Goal: Check status: Check status

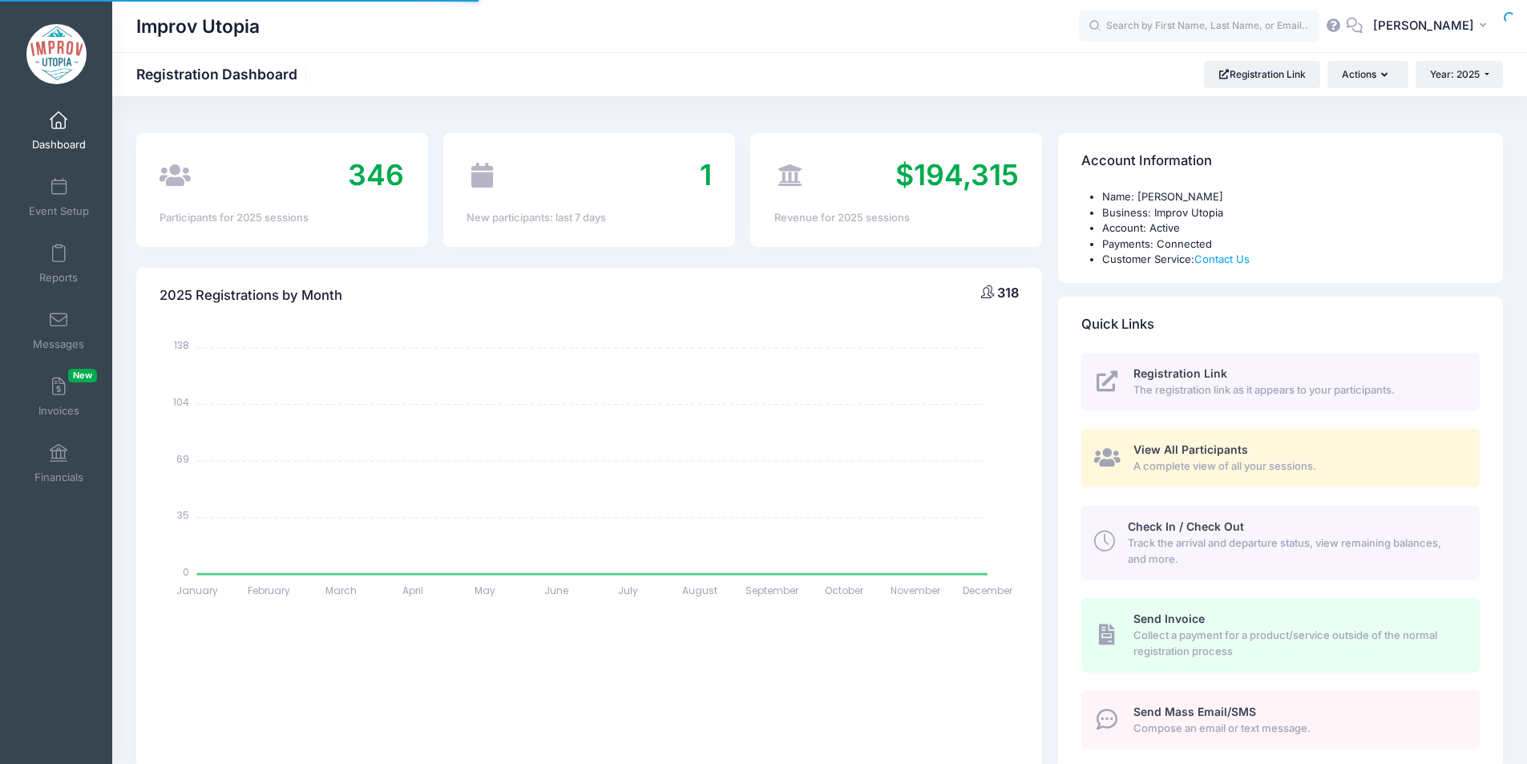
select select
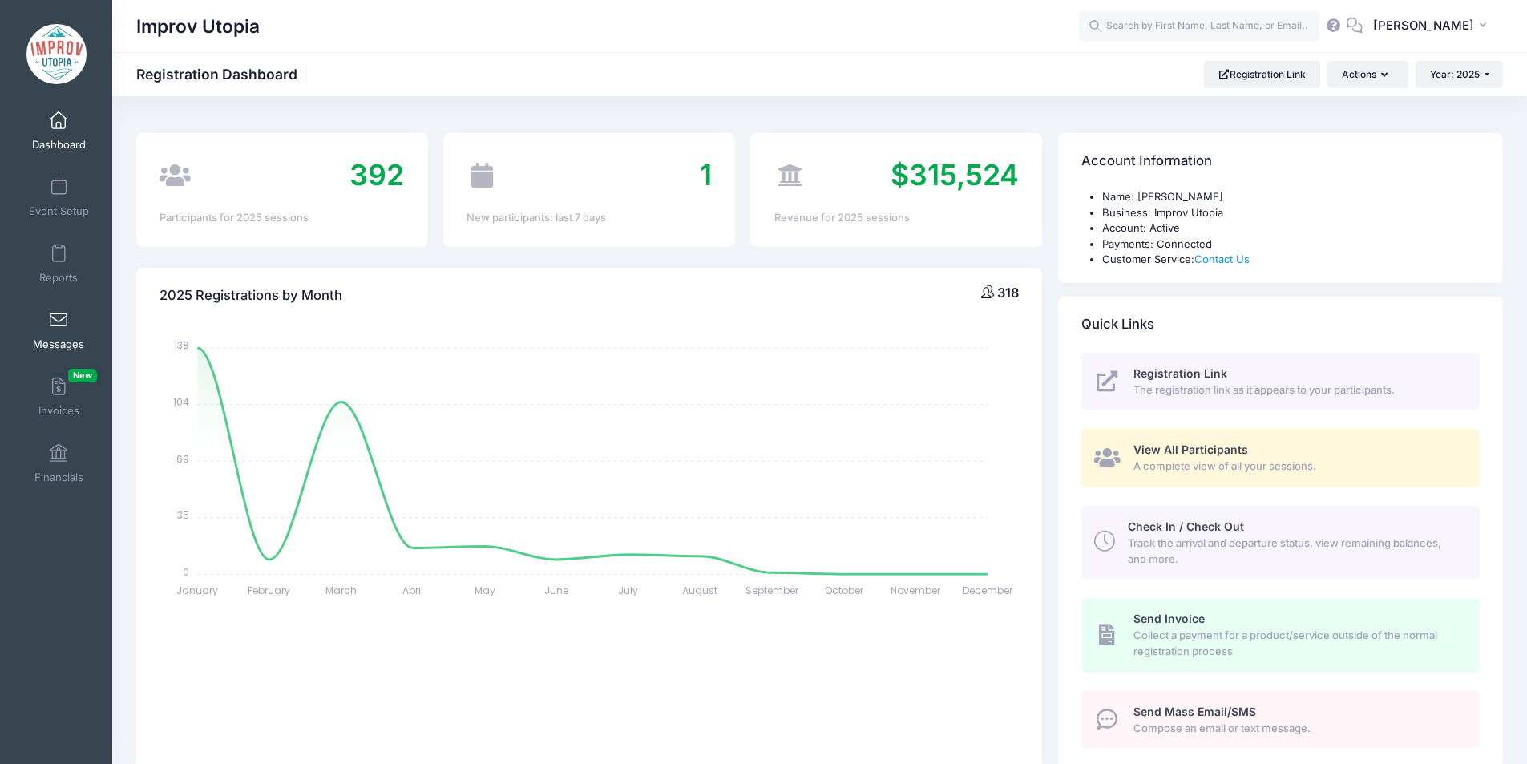
click at [50, 330] on link "Messages" at bounding box center [59, 330] width 76 height 56
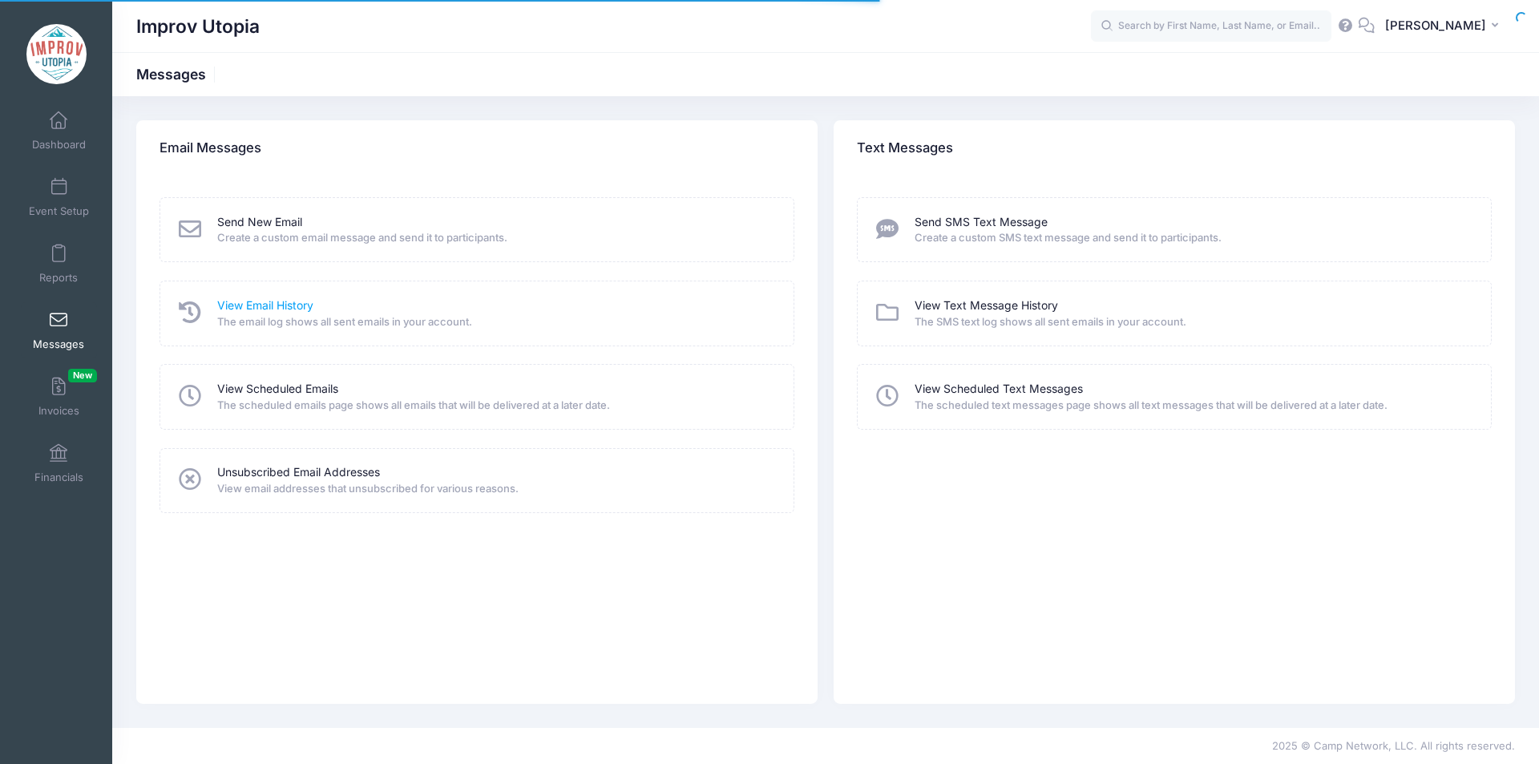
click at [262, 302] on link "View Email History" at bounding box center [265, 305] width 96 height 17
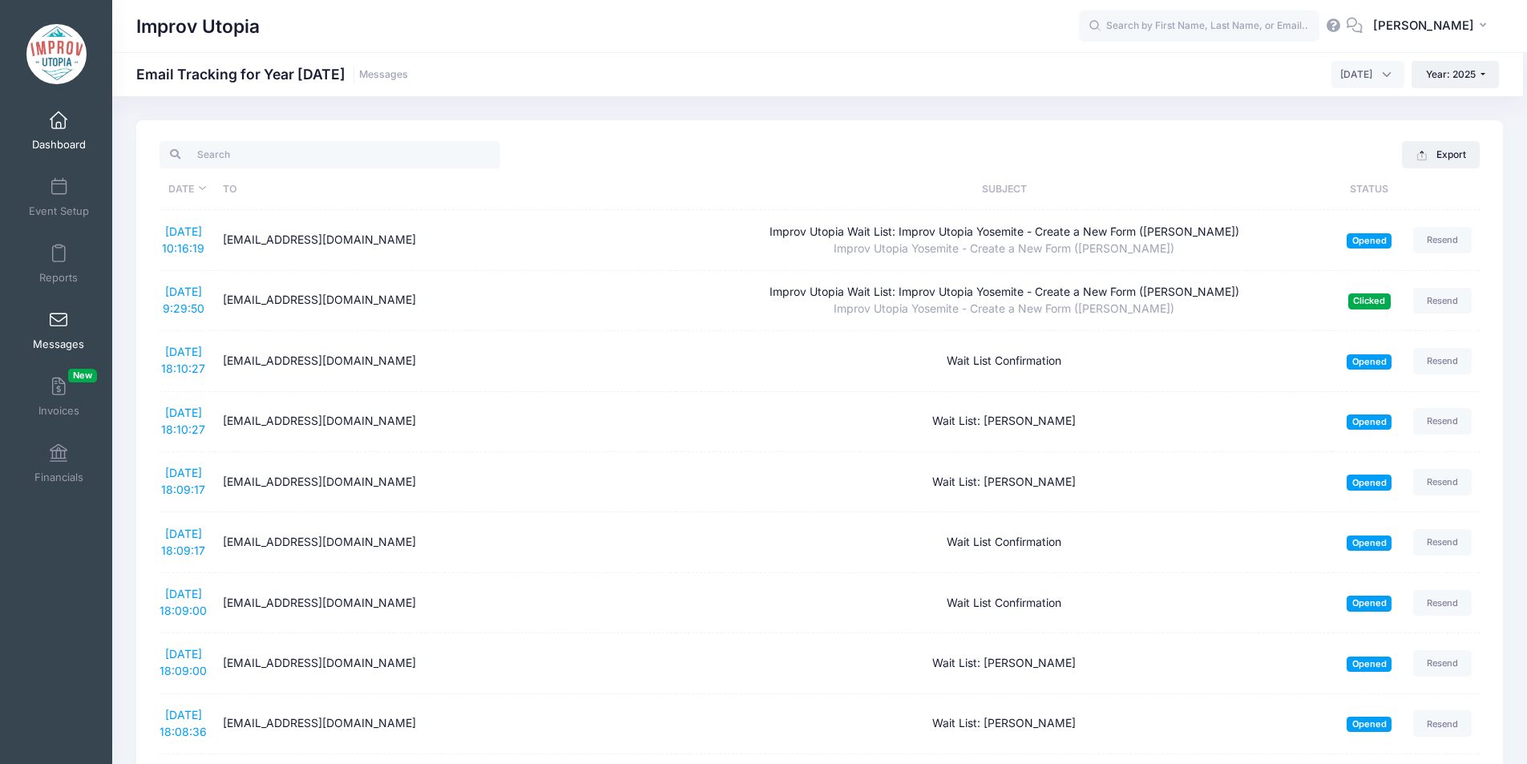
click at [59, 125] on span at bounding box center [59, 121] width 0 height 18
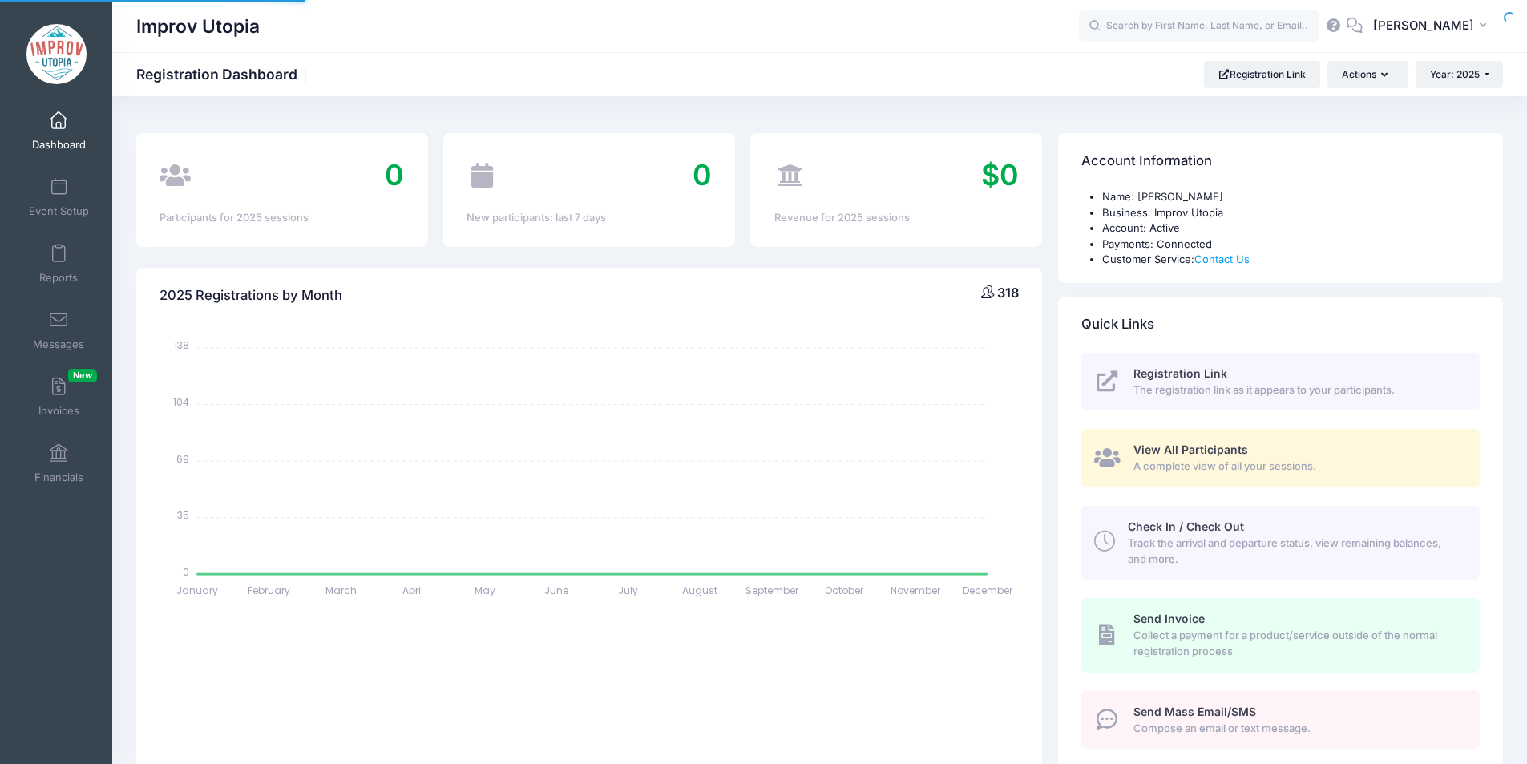
select select
